Goal: Information Seeking & Learning: Find specific fact

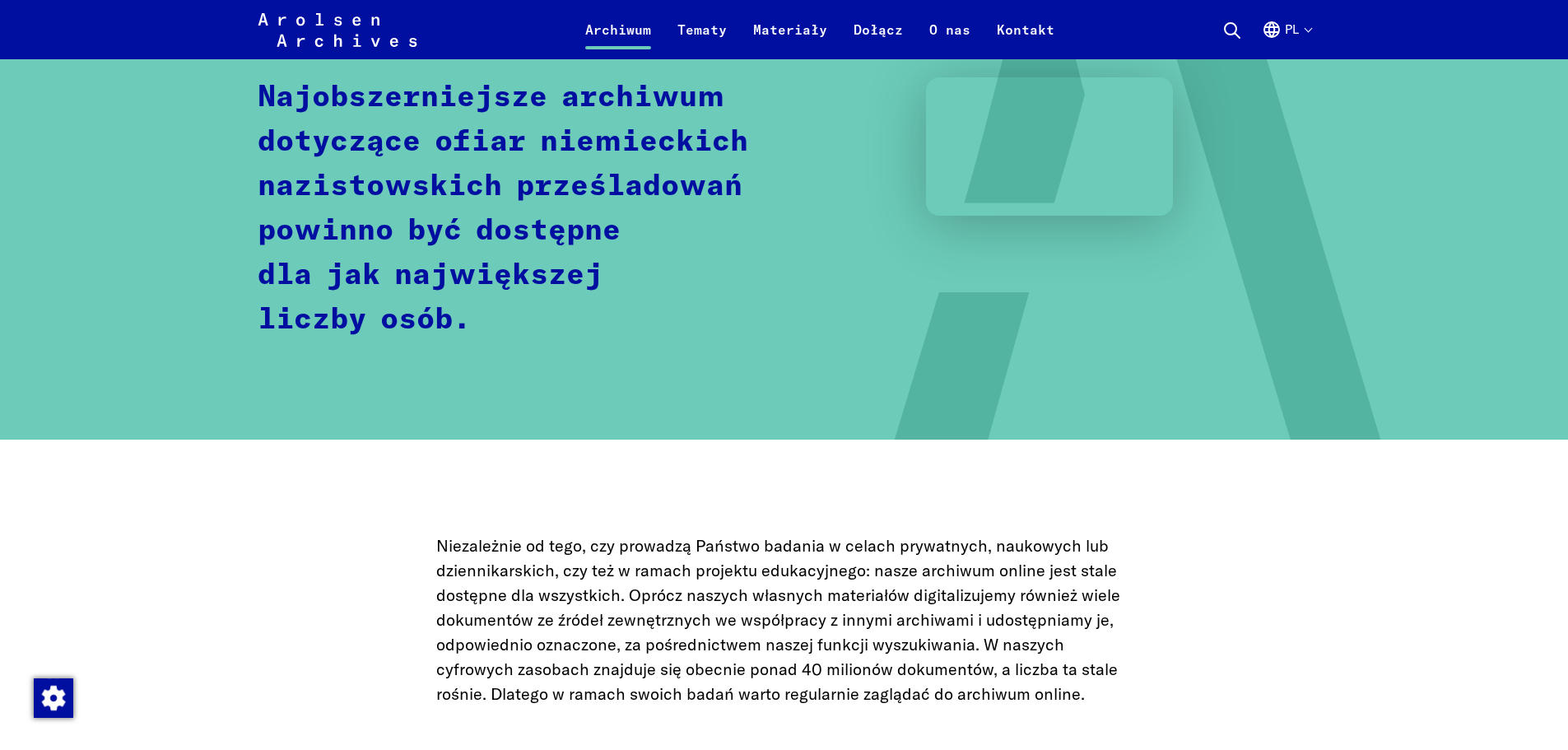
scroll to position [742, 0]
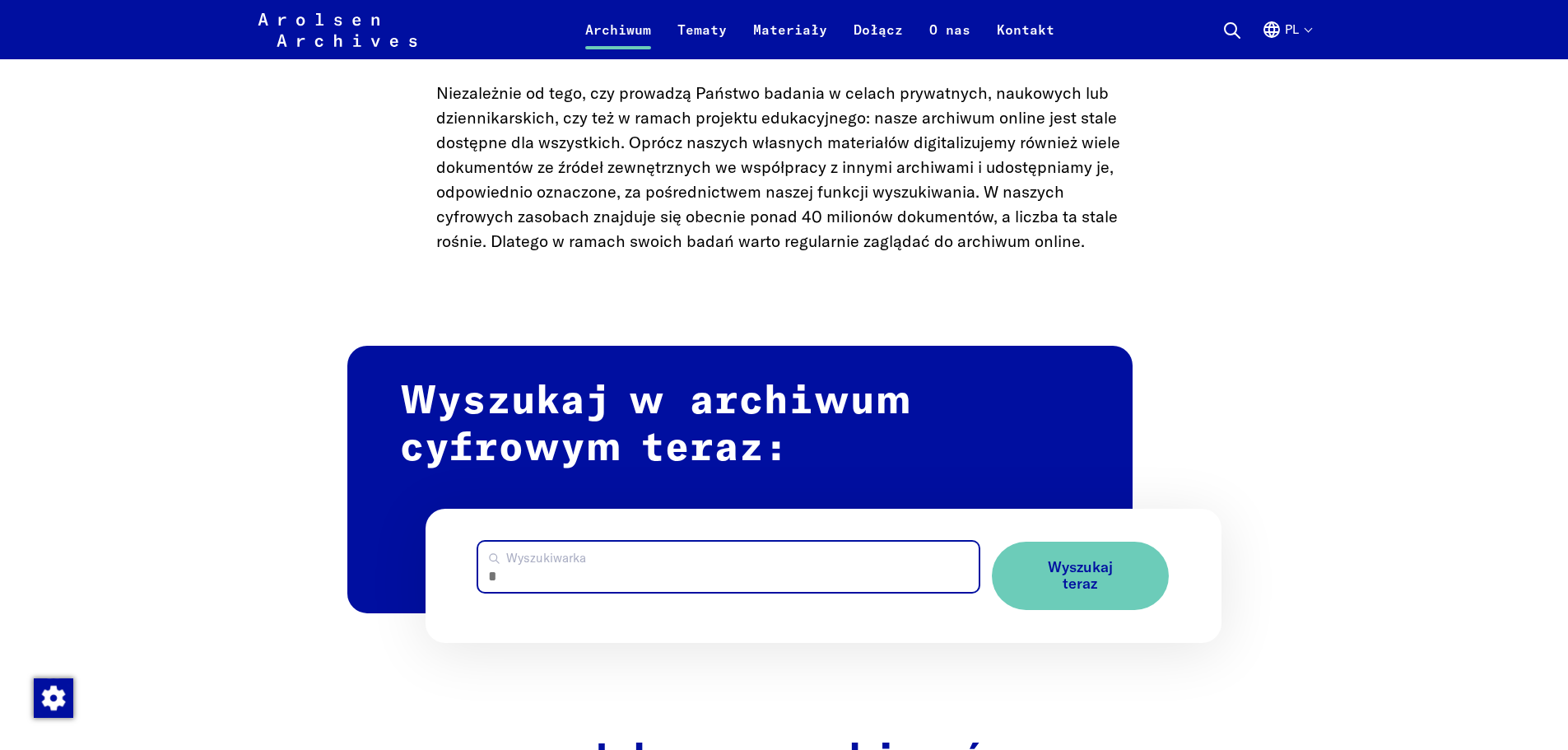
click at [551, 582] on input "Wyszukiwarka" at bounding box center [728, 567] width 501 height 50
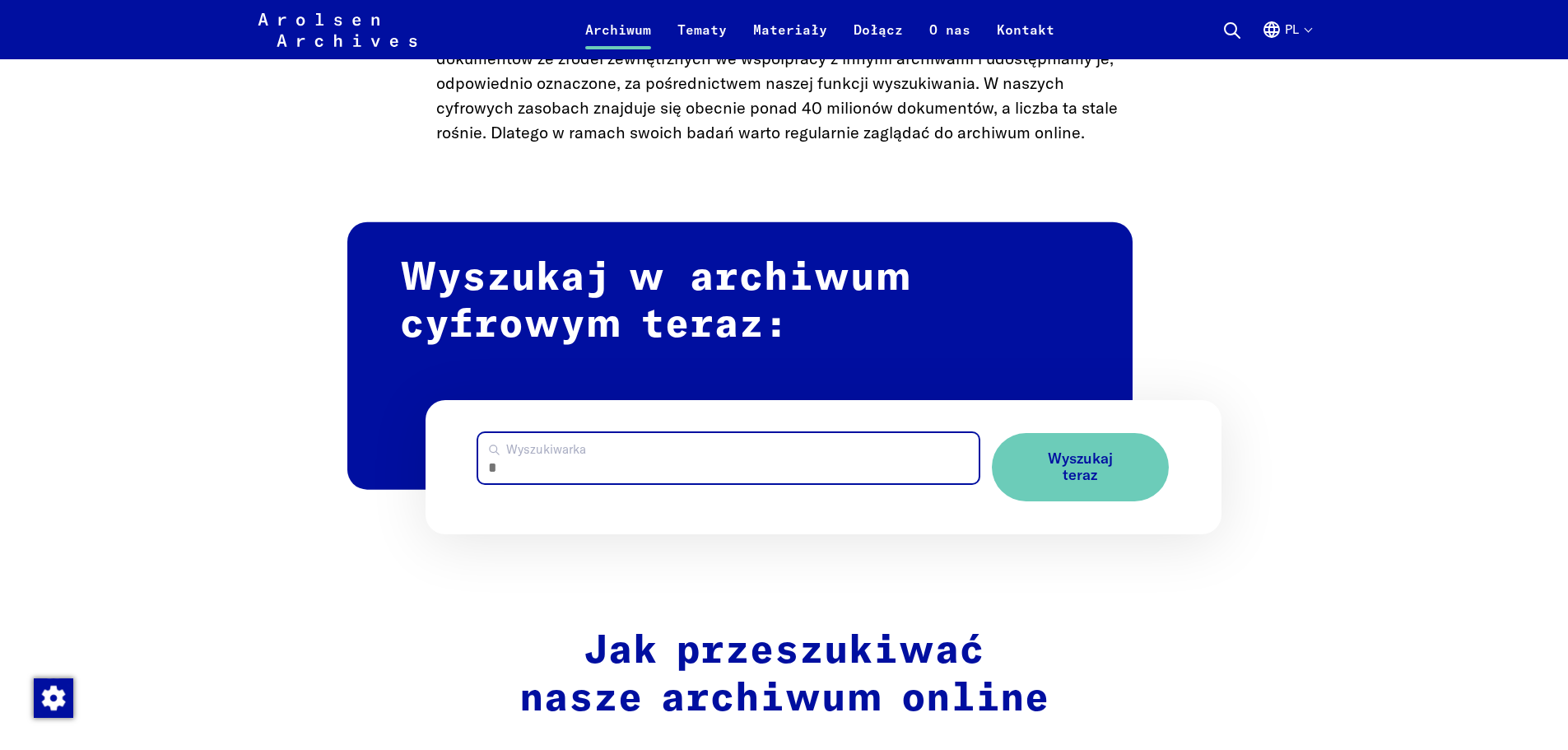
scroll to position [823, 0]
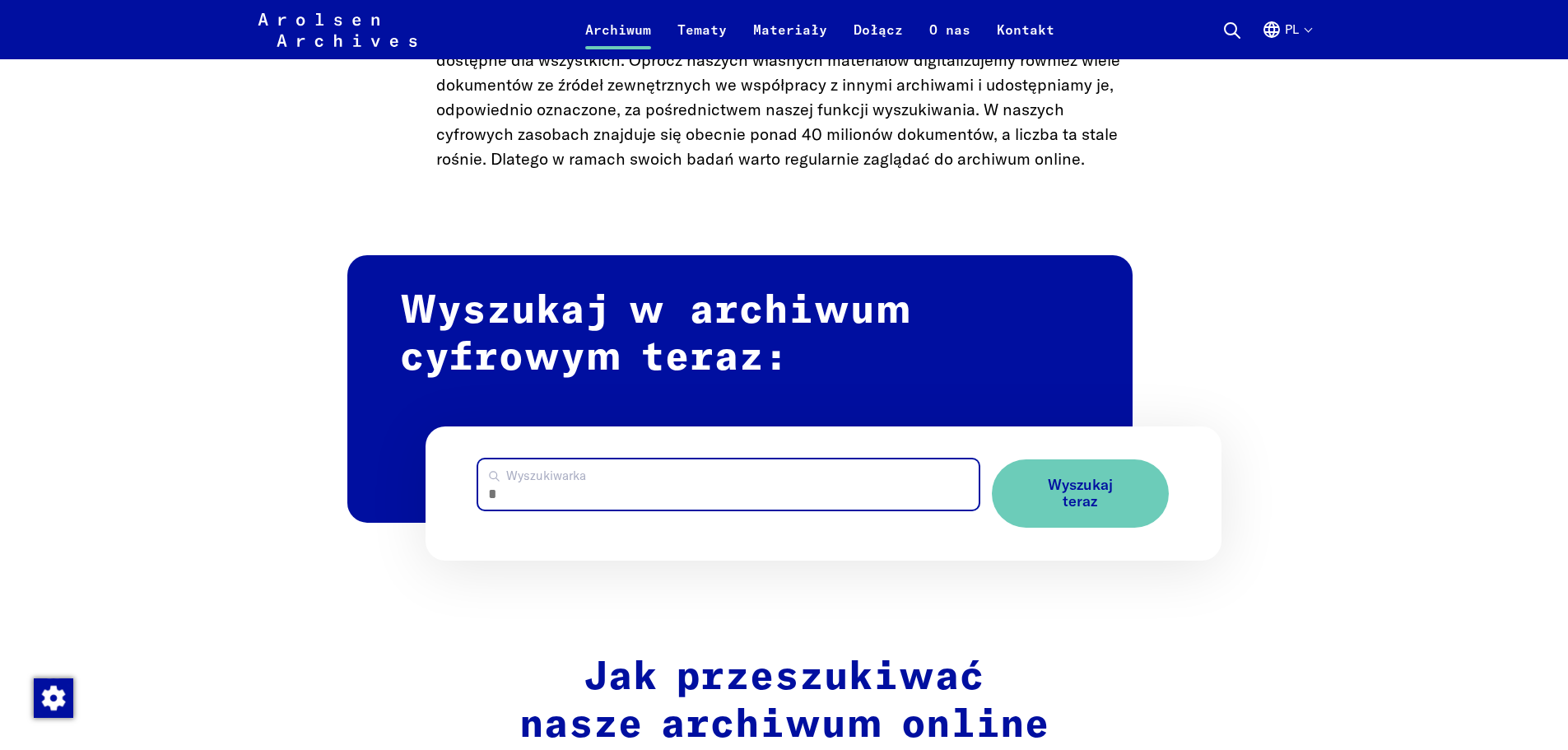
click at [540, 490] on input "Wyszukiwarka" at bounding box center [728, 484] width 501 height 50
type input "**********"
click at [992, 460] on button "Wyszukaj teraz" at bounding box center [1080, 493] width 177 height 69
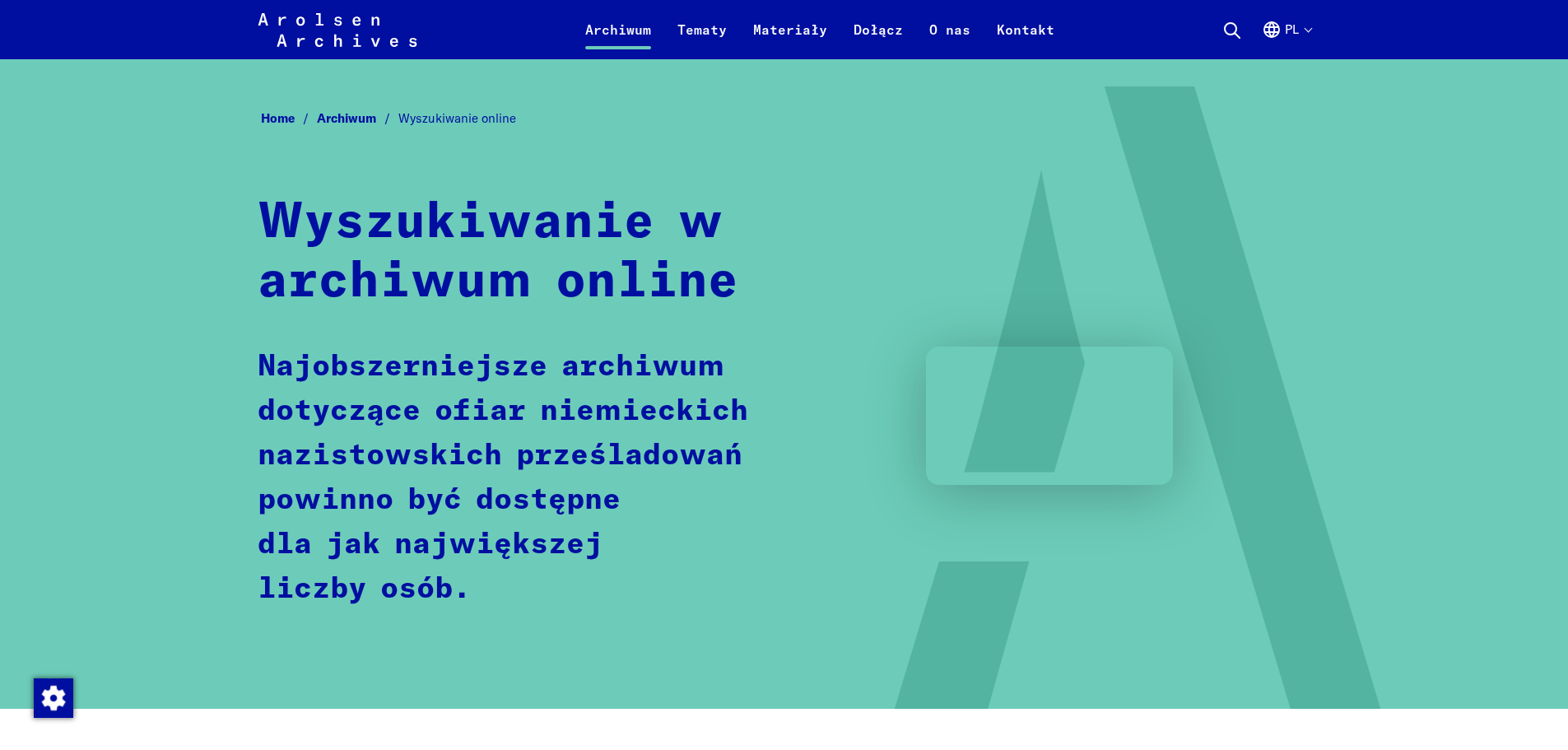
scroll to position [0, 0]
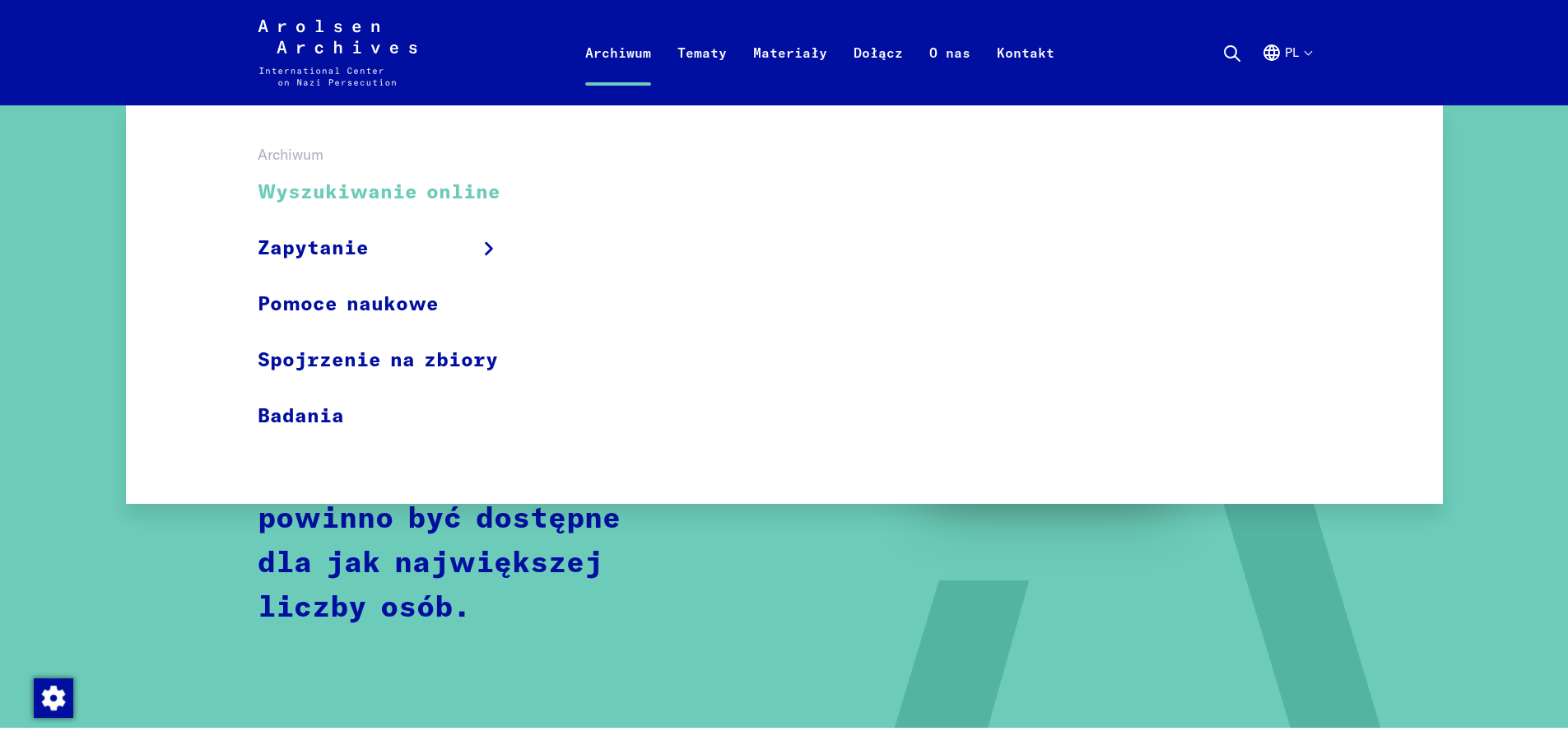
click at [638, 43] on link "Archiwum" at bounding box center [618, 72] width 92 height 66
click at [324, 196] on link "Wyszukiwanie online" at bounding box center [389, 193] width 264 height 55
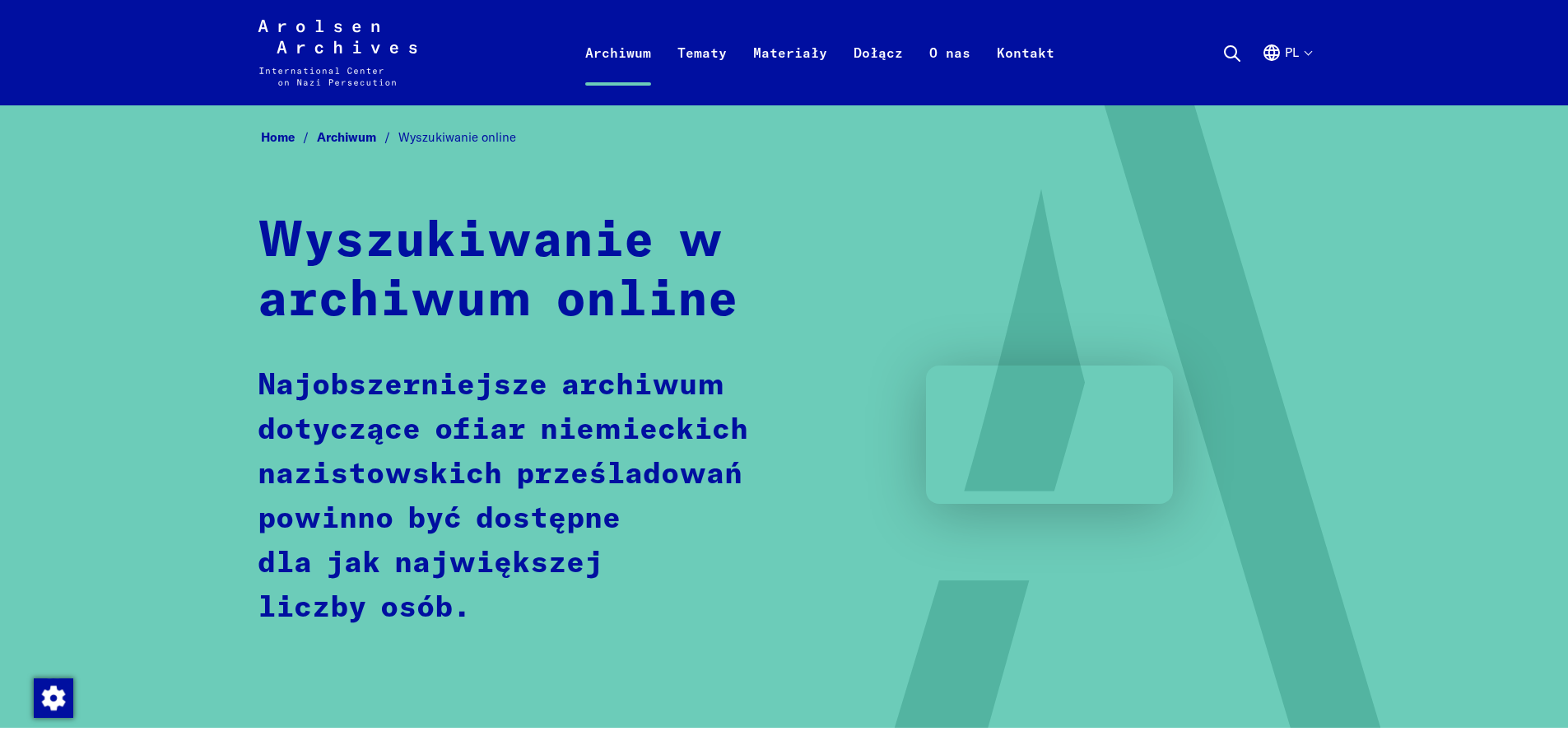
click at [1241, 46] on icon at bounding box center [1232, 53] width 20 height 20
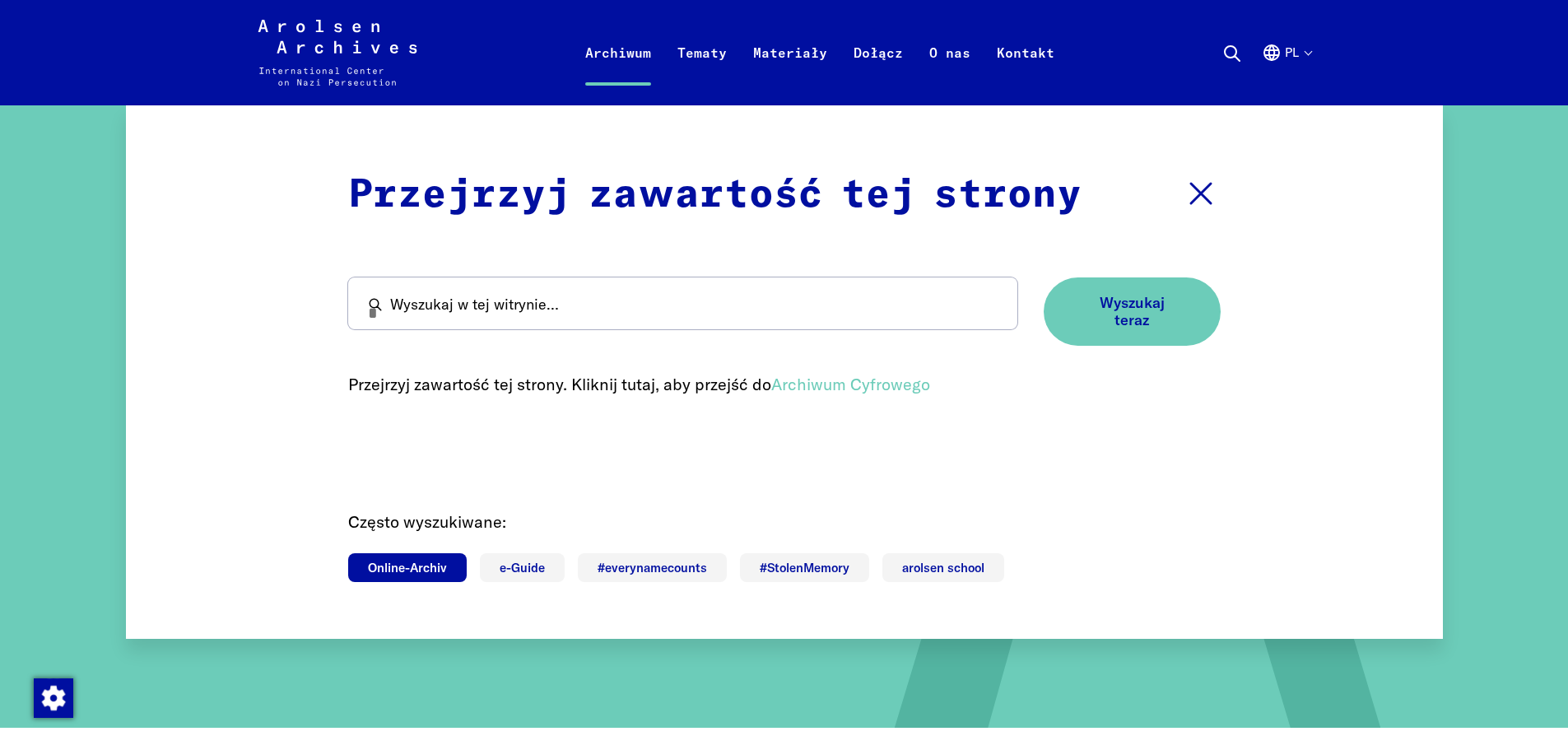
click at [381, 573] on link "Online-Archiv" at bounding box center [408, 568] width 118 height 29
click at [862, 374] on link "Archiwum Cyfrowego" at bounding box center [850, 384] width 159 height 21
